Goal: Task Accomplishment & Management: Use online tool/utility

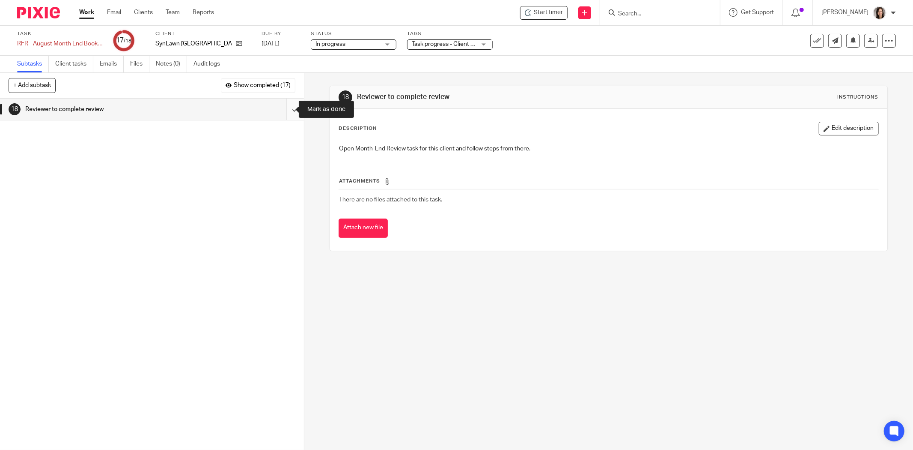
click at [286, 112] on input "submit" at bounding box center [152, 108] width 304 height 21
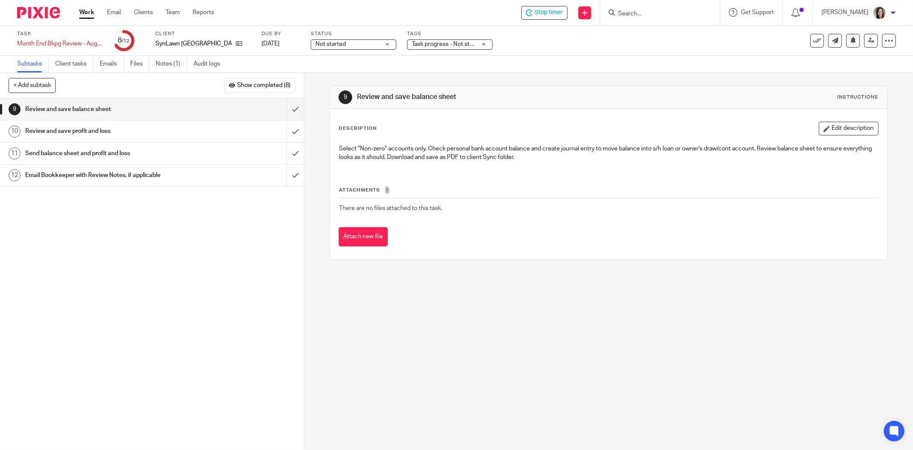
click at [99, 155] on h1 "Send balance sheet and profit and loss" at bounding box center [109, 153] width 169 height 13
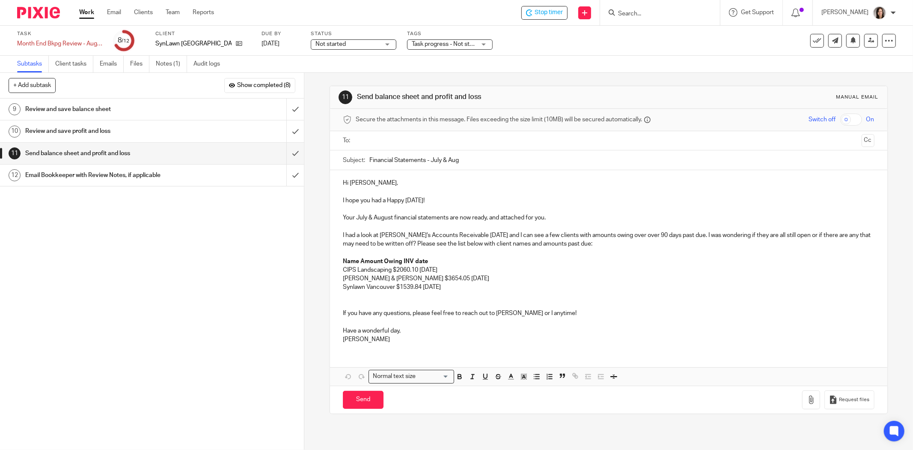
click at [73, 110] on h1 "Review and save balance sheet" at bounding box center [109, 109] width 169 height 13
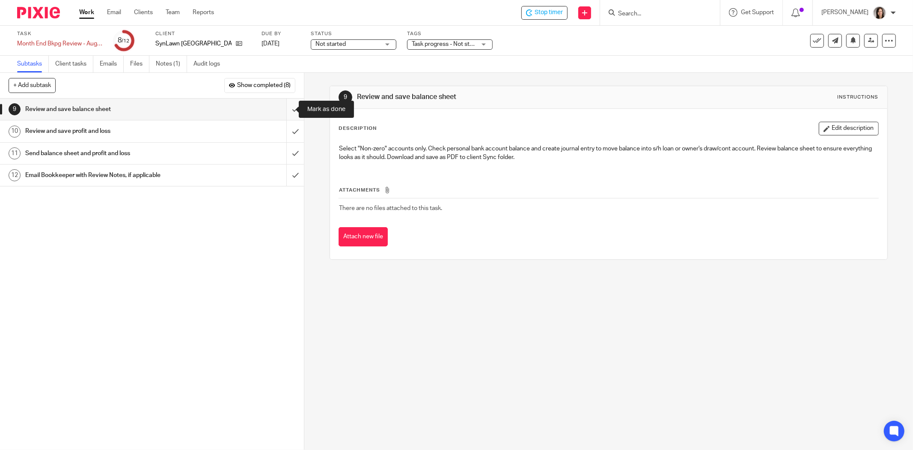
click at [284, 108] on input "submit" at bounding box center [152, 108] width 304 height 21
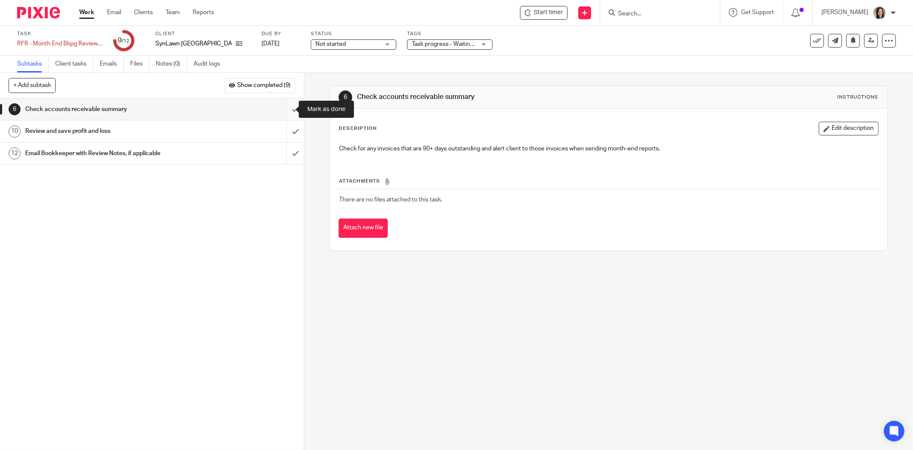
click at [287, 110] on input "submit" at bounding box center [152, 108] width 304 height 21
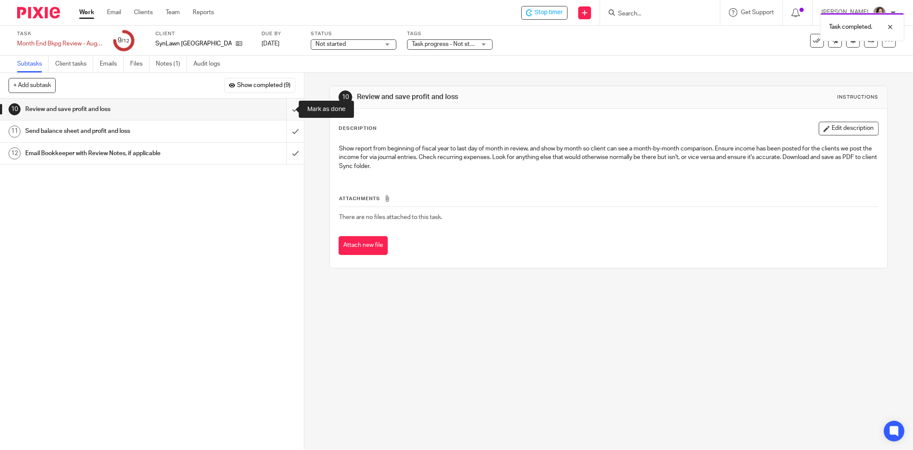
click at [280, 108] on input "submit" at bounding box center [152, 108] width 304 height 21
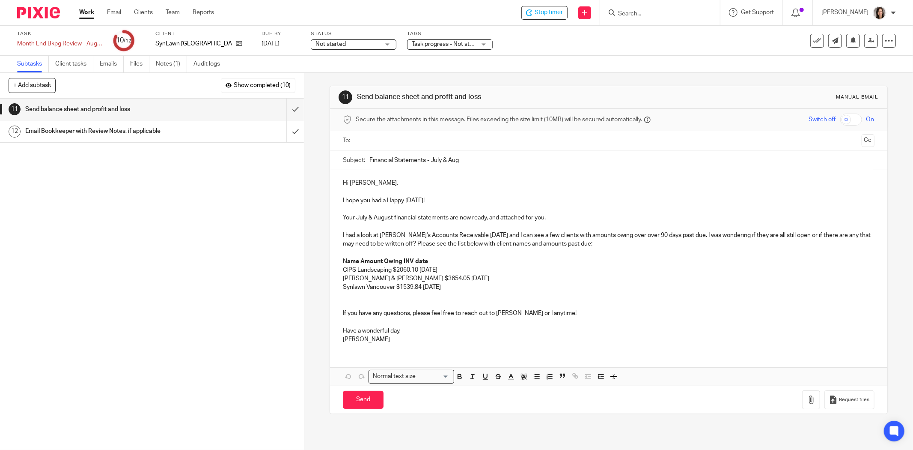
click at [571, 246] on p "I had a look at Synlawn's Accounts Receivable today and I can see a few clients…" at bounding box center [609, 240] width 532 height 18
drag, startPoint x: 576, startPoint y: 247, endPoint x: 555, endPoint y: 245, distance: 21.1
click at [555, 245] on p "I had a look at Synlawn's Accounts Receivable today and I can see a few clients…" at bounding box center [609, 240] width 532 height 18
click at [358, 262] on strong "Name Amount Owing INV date" at bounding box center [385, 261] width 85 height 6
click at [391, 271] on p "CIPS Landscaping $2060.10 May 30 2025" at bounding box center [609, 269] width 532 height 9
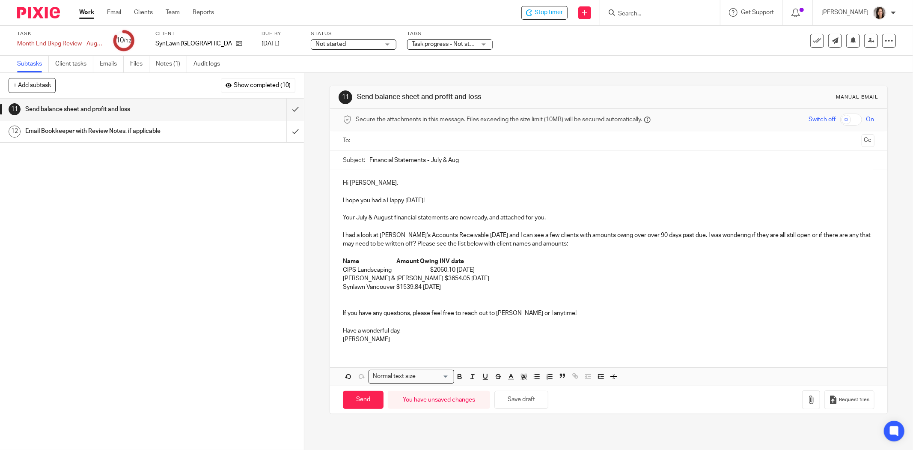
click at [397, 257] on p "Name Amount Owing INV date" at bounding box center [609, 261] width 532 height 9
click at [456, 270] on p "CIPS Landscaping $2060.10 May 30 2025" at bounding box center [609, 269] width 532 height 9
click at [474, 262] on strong "Name Amount Owing INV date" at bounding box center [420, 261] width 155 height 6
click at [473, 262] on strong "Name Amount Owing INV date" at bounding box center [420, 261] width 155 height 6
click at [471, 262] on strong "Name Amount Owing INV date" at bounding box center [420, 261] width 155 height 6
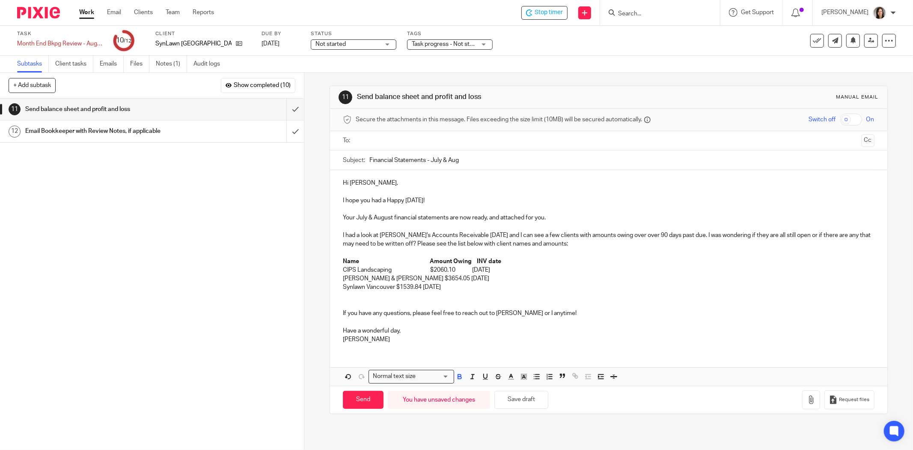
click at [471, 272] on p "CIPS Landscaping $2060.10 May 30 2025" at bounding box center [609, 269] width 532 height 9
click at [456, 280] on p "Kelsey Young & Sean Hutchinson $3654.05 June 5 2025" at bounding box center [609, 278] width 532 height 9
click at [393, 287] on p "Synlawn Vancouver $1539.84 May 26 2025" at bounding box center [609, 287] width 532 height 9
click at [457, 291] on p "Synlawn Vancouver $1539.84 May 26 2025" at bounding box center [609, 287] width 532 height 9
click at [369, 302] on p at bounding box center [609, 304] width 532 height 9
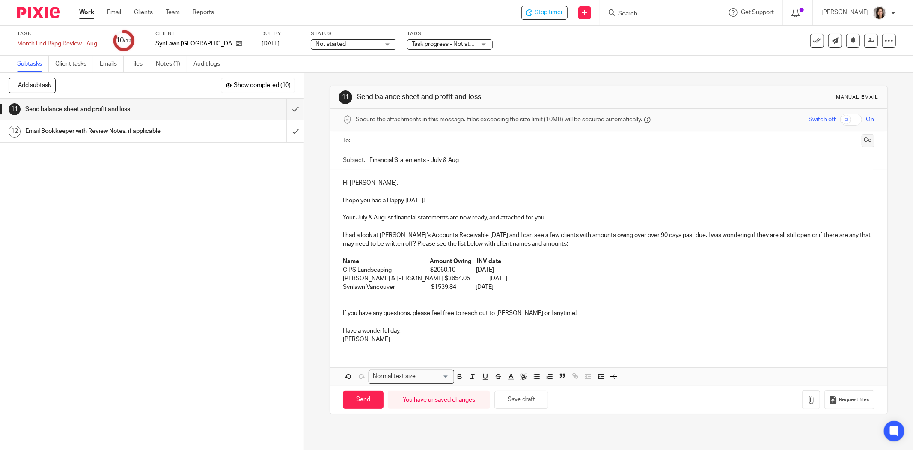
click at [862, 141] on button "Cc" at bounding box center [868, 140] width 13 height 13
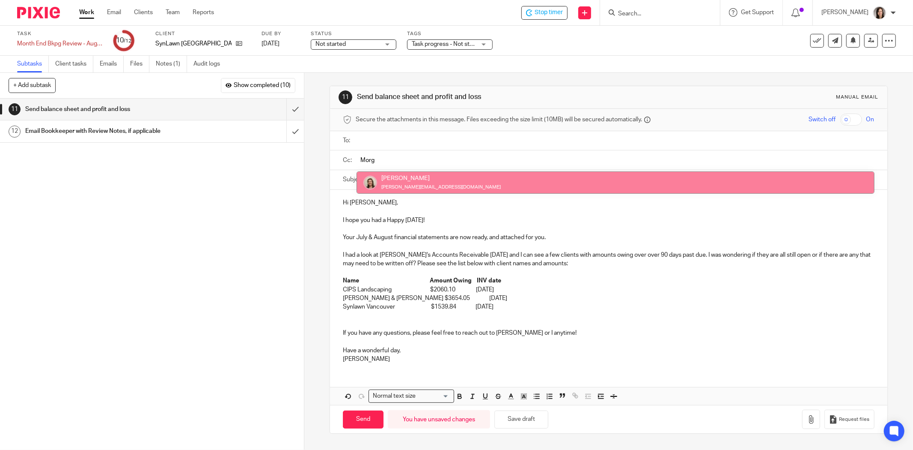
type input "Morg"
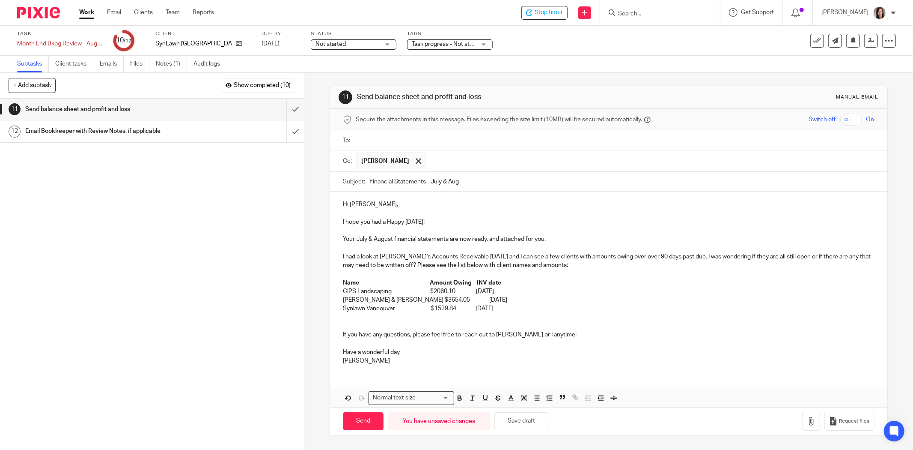
click at [391, 139] on input "text" at bounding box center [615, 141] width 512 height 10
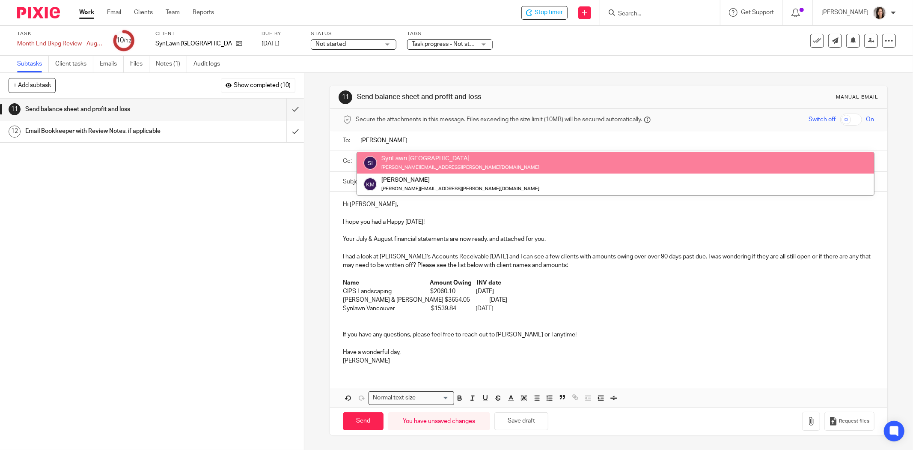
type input "kris"
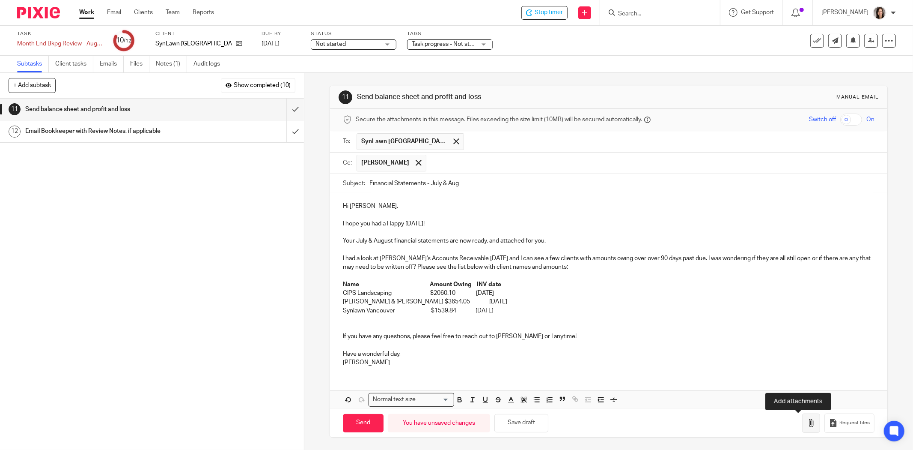
click at [807, 420] on icon "button" at bounding box center [811, 422] width 9 height 9
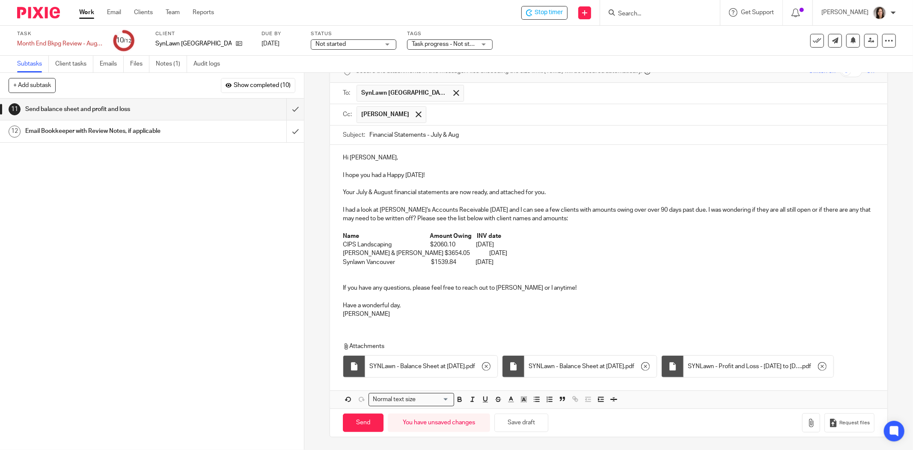
scroll to position [76, 0]
click at [359, 420] on input "Send" at bounding box center [363, 422] width 41 height 18
type input "Sent"
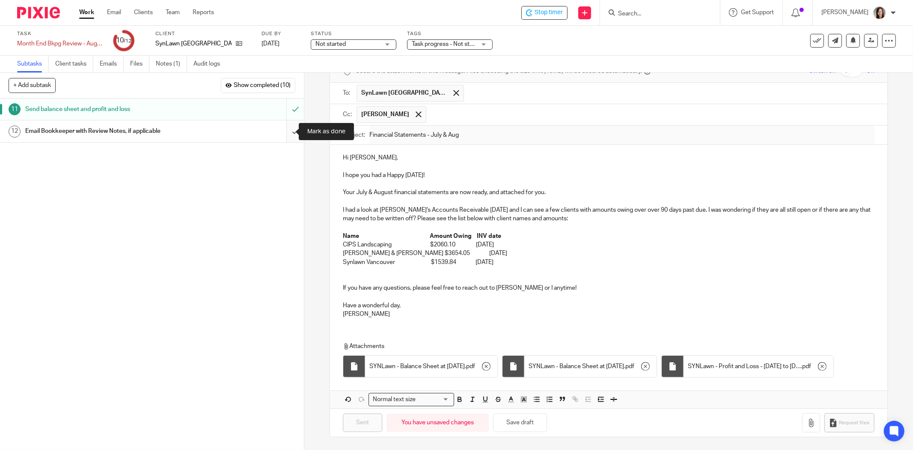
click at [289, 134] on input "submit" at bounding box center [152, 130] width 304 height 21
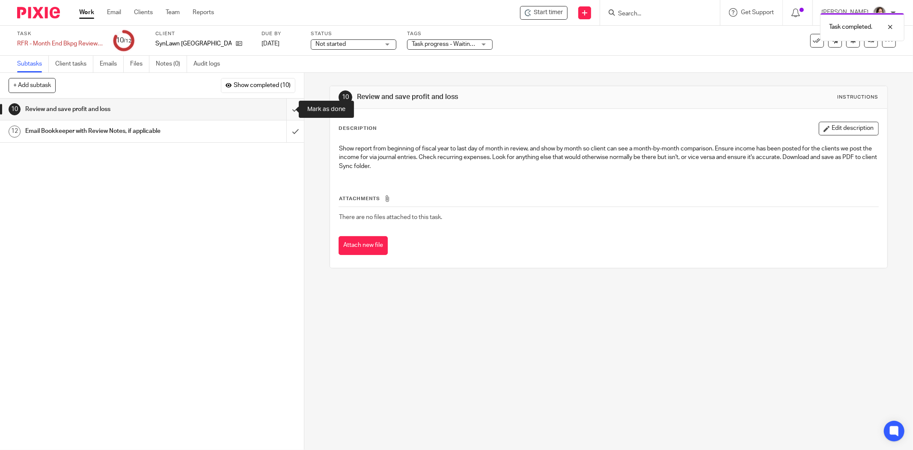
click at [288, 112] on input "submit" at bounding box center [152, 108] width 304 height 21
click at [288, 134] on input "submit" at bounding box center [152, 130] width 304 height 21
